Goal: Information Seeking & Learning: Learn about a topic

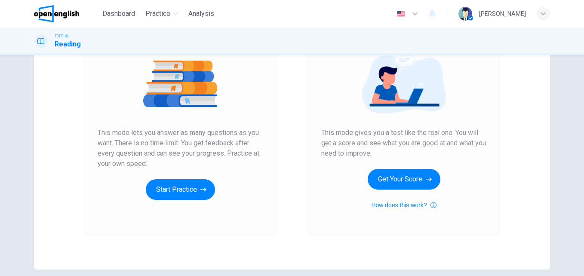
scroll to position [108, 0]
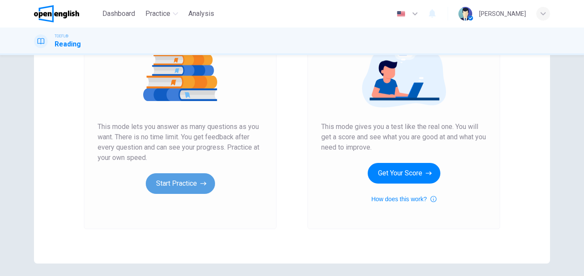
click at [196, 183] on button "Start Practice" at bounding box center [180, 183] width 69 height 21
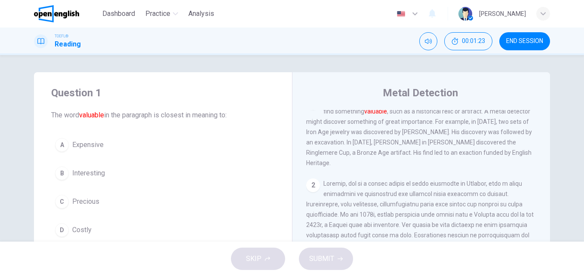
scroll to position [0, 0]
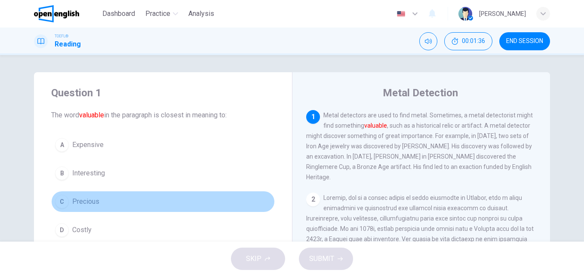
click at [58, 203] on div "C" at bounding box center [62, 202] width 14 height 14
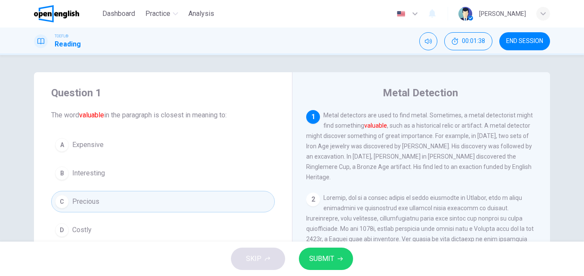
click at [319, 258] on span "SUBMIT" at bounding box center [321, 259] width 25 height 12
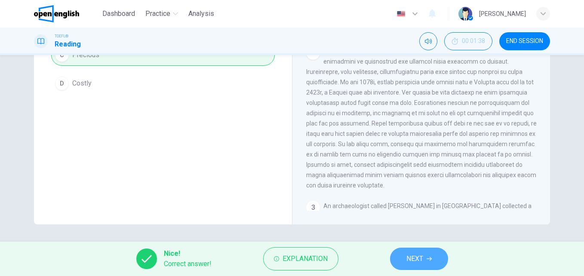
click at [419, 261] on span "NEXT" at bounding box center [415, 259] width 17 height 12
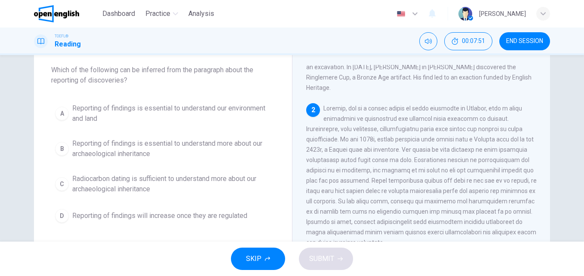
scroll to position [47, 0]
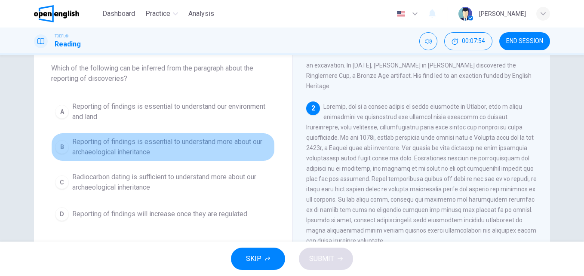
click at [60, 145] on div "B" at bounding box center [62, 147] width 14 height 14
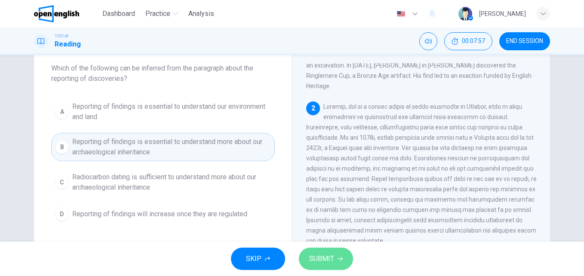
click at [326, 257] on span "SUBMIT" at bounding box center [321, 259] width 25 height 12
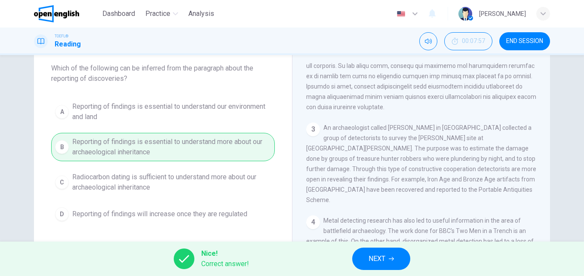
scroll to position [181, 0]
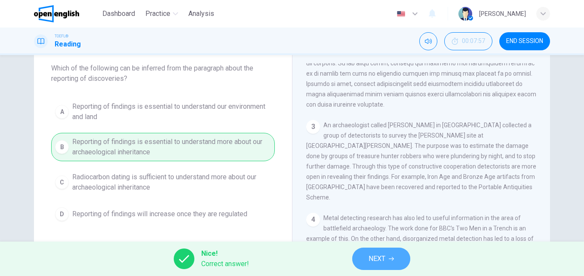
click at [398, 257] on button "NEXT" at bounding box center [381, 259] width 58 height 22
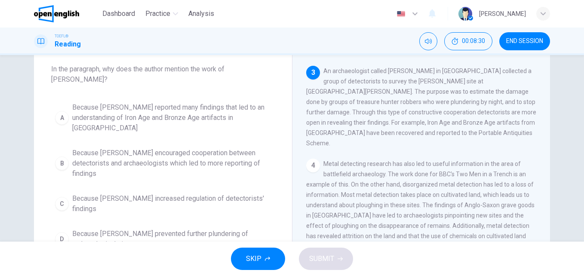
scroll to position [49, 0]
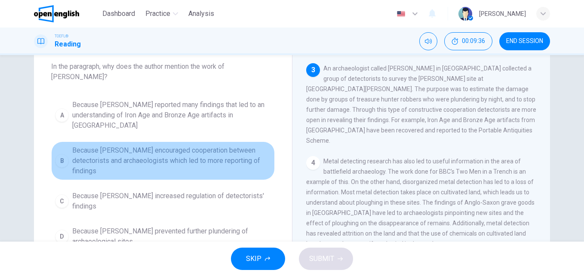
click at [60, 154] on div "B" at bounding box center [62, 161] width 14 height 14
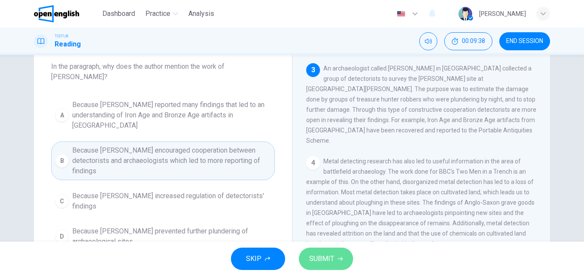
click at [327, 264] on span "SUBMIT" at bounding box center [321, 259] width 25 height 12
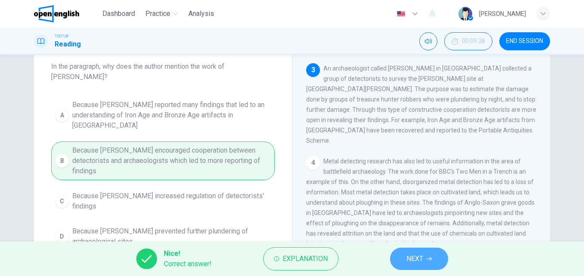
click at [428, 261] on icon "button" at bounding box center [429, 259] width 5 height 5
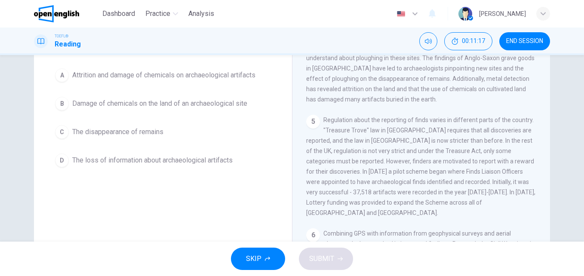
scroll to position [350, 0]
click at [541, 211] on div "1 Metal detectors are used to find metal. Sometimes, a metal detectorist might …" at bounding box center [427, 153] width 242 height 247
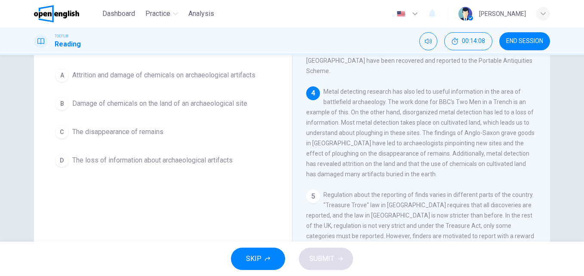
scroll to position [356, 0]
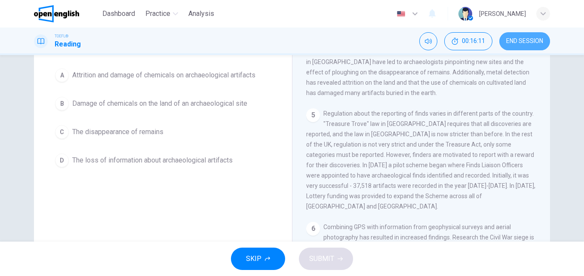
click at [529, 43] on span "END SESSION" at bounding box center [525, 41] width 37 height 7
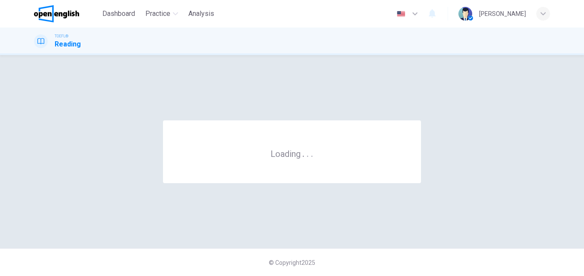
scroll to position [0, 0]
